Goal: Task Accomplishment & Management: Use online tool/utility

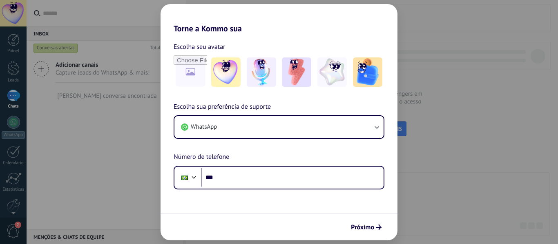
click at [111, 169] on div "Torne a Kommo sua Escolha seu avatar Escolha sua preferência de suporte WhatsAp…" at bounding box center [279, 122] width 558 height 244
click at [370, 225] on span "Próximo" at bounding box center [362, 228] width 23 height 6
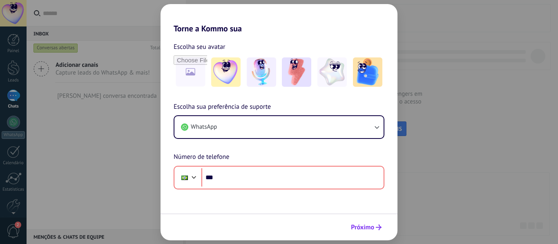
click at [364, 228] on span "Próximo" at bounding box center [362, 228] width 23 height 6
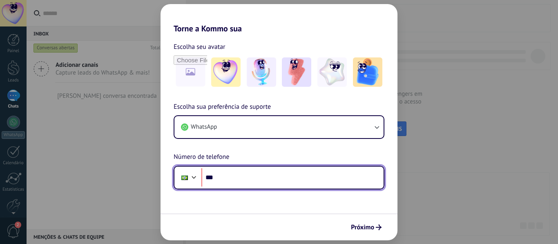
click at [258, 173] on input "***" at bounding box center [292, 178] width 182 height 19
type input "**********"
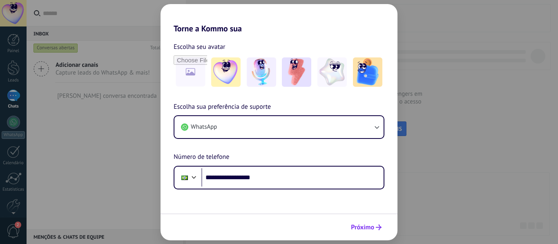
click at [369, 222] on button "Próximo" at bounding box center [366, 228] width 38 height 14
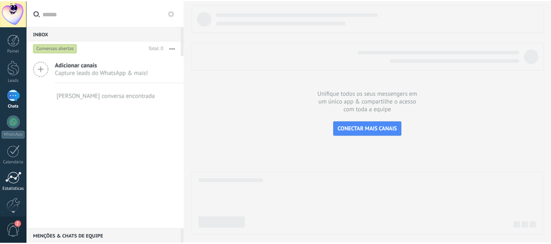
scroll to position [40, 0]
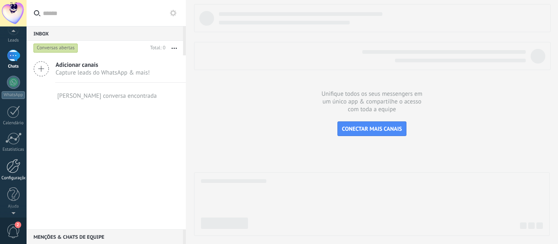
click at [10, 171] on div at bounding box center [14, 166] width 14 height 14
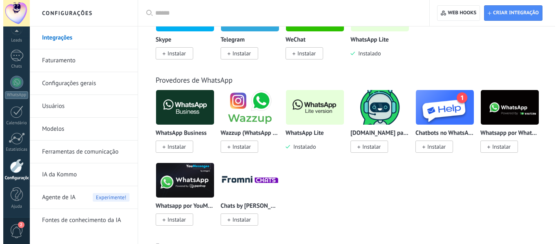
scroll to position [245, 0]
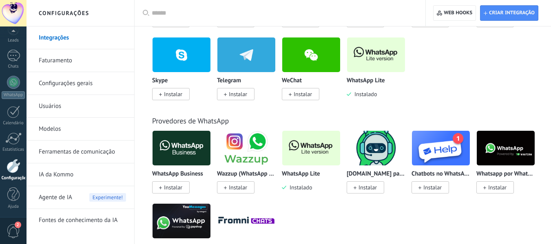
click at [317, 155] on img at bounding box center [311, 149] width 58 height 40
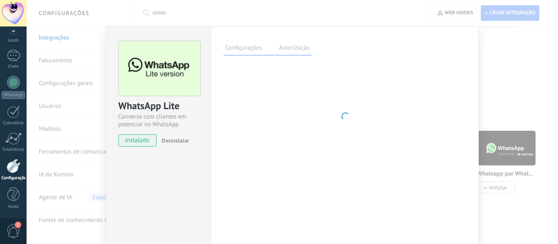
click at [376, 64] on div "Configurações Autorização Esta aba registra os usuários que permitiram acesso à…" at bounding box center [345, 148] width 268 height 243
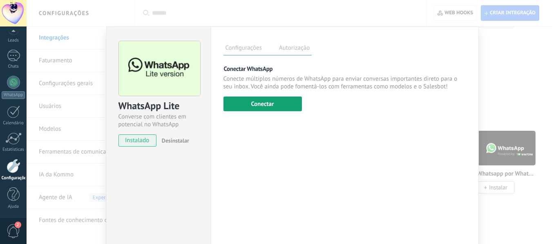
click at [266, 103] on button "Conectar" at bounding box center [262, 104] width 78 height 15
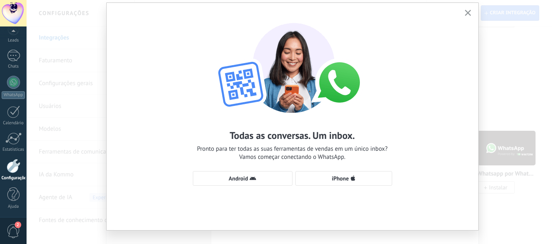
scroll to position [37, 0]
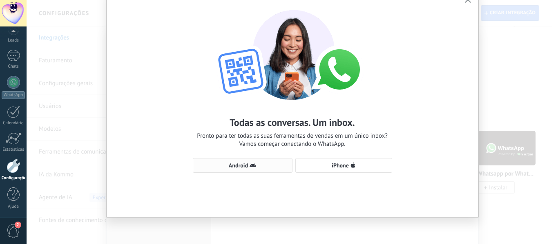
click at [245, 168] on span "Android" at bounding box center [238, 166] width 19 height 6
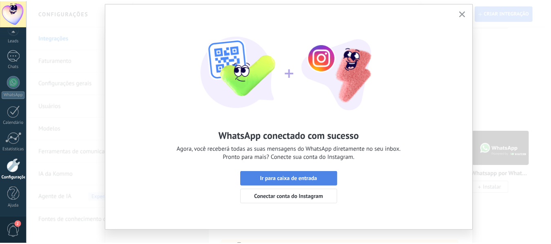
scroll to position [0, 0]
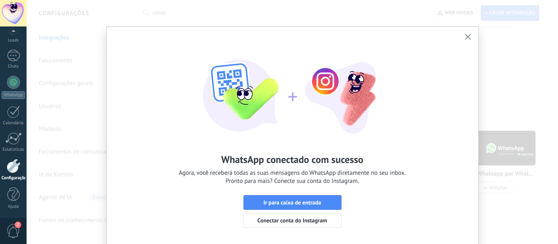
click at [464, 38] on icon "button" at bounding box center [467, 37] width 6 height 6
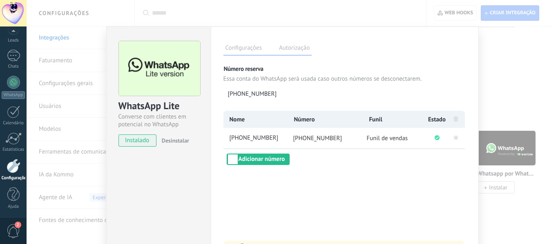
click at [519, 69] on div "WhatsApp Lite Converse com clientes em potencial no WhatsApp instalado Desinsta…" at bounding box center [292, 122] width 531 height 244
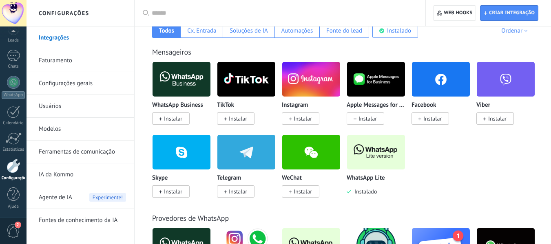
scroll to position [163, 0]
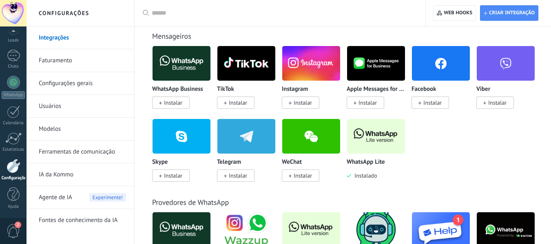
click at [362, 148] on img at bounding box center [376, 137] width 58 height 40
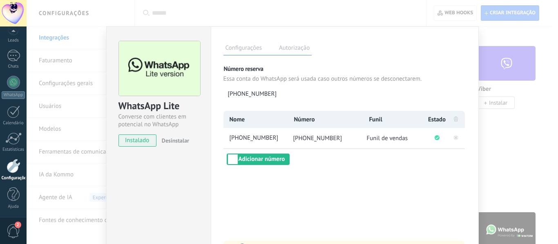
click at [526, 166] on div "WhatsApp Lite Converse com clientes em potencial no WhatsApp instalado Desinsta…" at bounding box center [292, 122] width 531 height 244
